Goal: Task Accomplishment & Management: Use online tool/utility

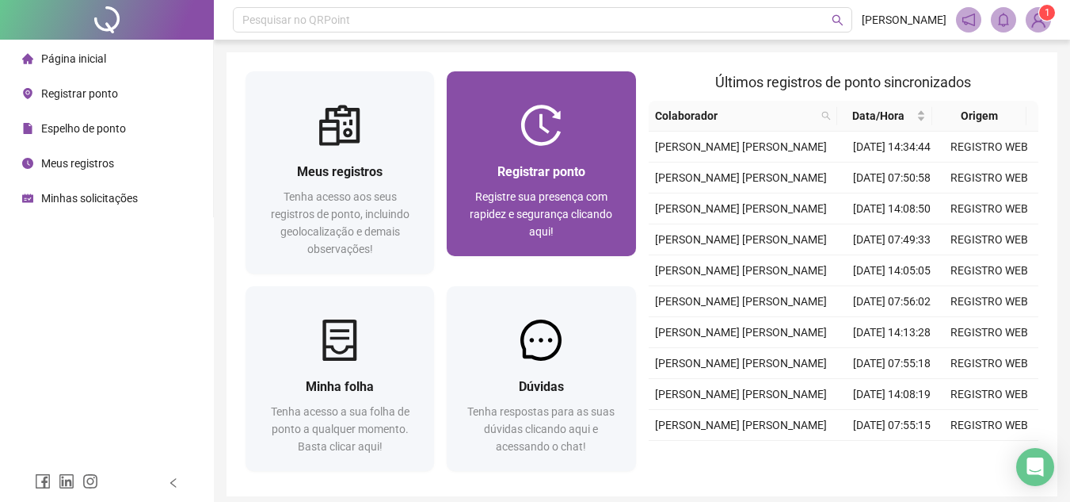
click at [520, 144] on div at bounding box center [541, 125] width 189 height 41
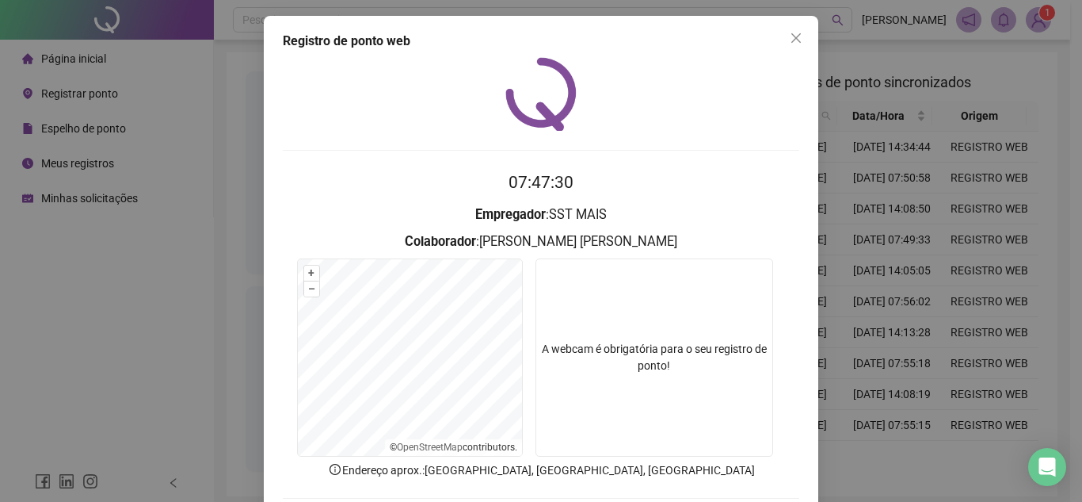
scroll to position [79, 0]
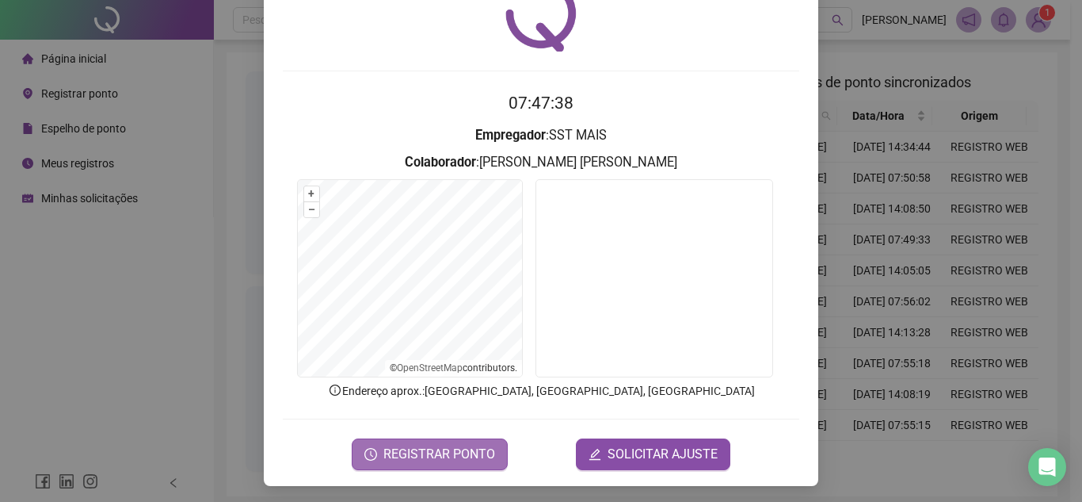
click at [476, 441] on button "REGISTRAR PONTO" at bounding box center [430, 454] width 156 height 32
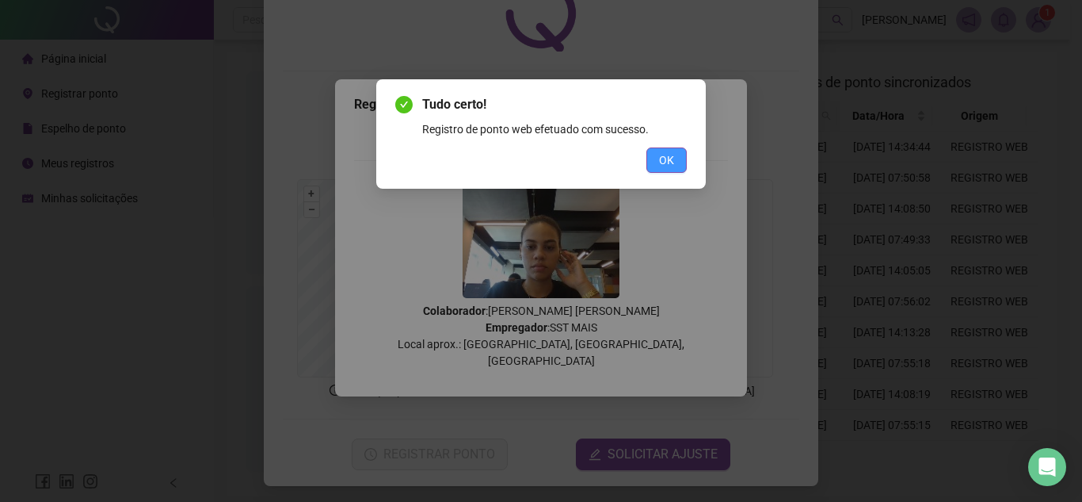
click at [670, 154] on span "OK" at bounding box center [666, 159] width 15 height 17
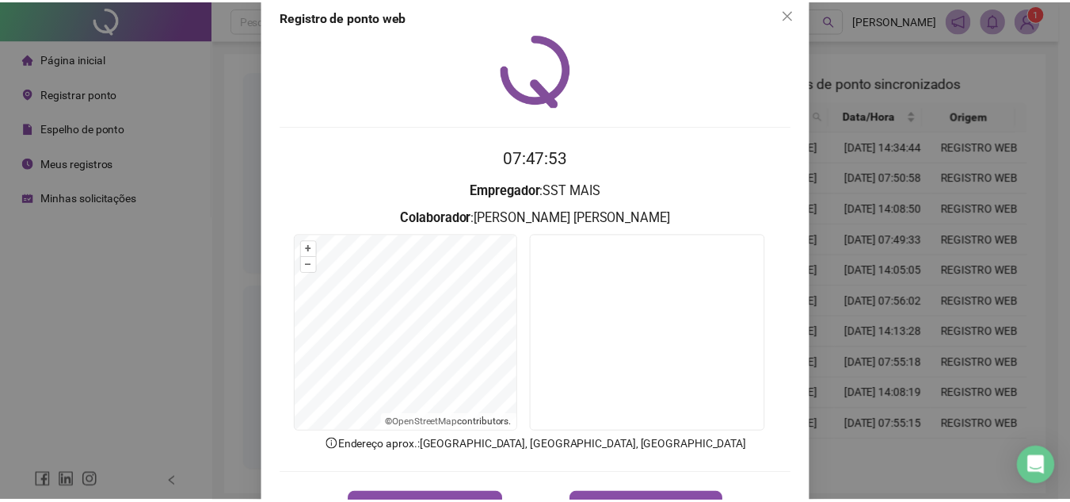
scroll to position [0, 0]
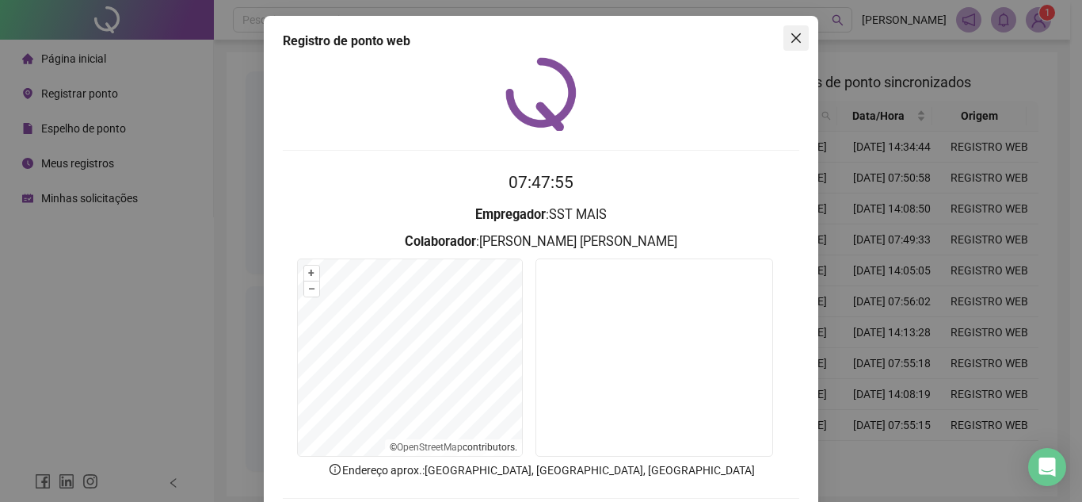
click at [792, 36] on icon "close" at bounding box center [797, 38] width 10 height 10
